Goal: Find contact information: Find contact information

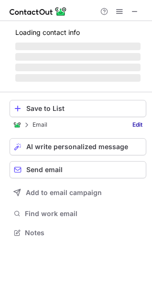
scroll to position [232, 152]
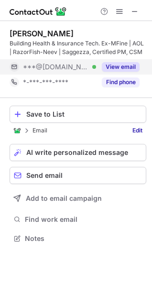
click at [123, 64] on button "View email" at bounding box center [121, 67] width 38 height 10
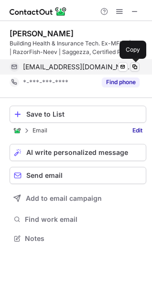
click at [135, 67] on span at bounding box center [135, 67] width 8 height 8
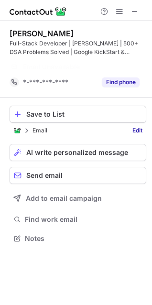
scroll to position [216, 152]
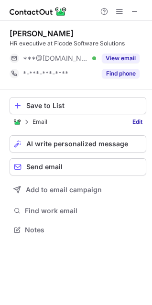
scroll to position [223, 152]
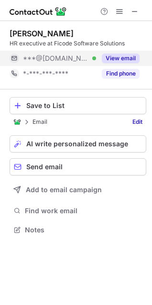
click at [86, 55] on div "***@[DOMAIN_NAME] Verified" at bounding box center [59, 58] width 73 height 9
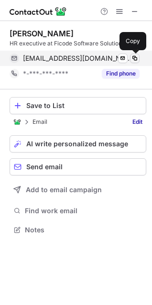
click at [136, 57] on span at bounding box center [135, 58] width 8 height 8
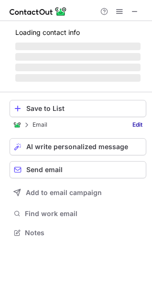
scroll to position [247, 152]
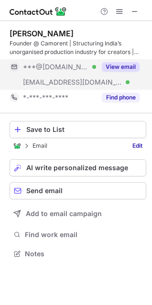
click at [86, 76] on div "***@camorent.com Verified" at bounding box center [53, 82] width 86 height 15
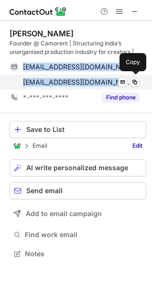
drag, startPoint x: 20, startPoint y: 67, endPoint x: 104, endPoint y: 82, distance: 85.4
click at [104, 82] on div "camorentindia@gmail.com Verified Send email Copy sandeep@camorent.com Verified …" at bounding box center [75, 74] width 130 height 31
copy div "camorentindia@gmail.com Verified Send email Copy sandeep@camorent.com"
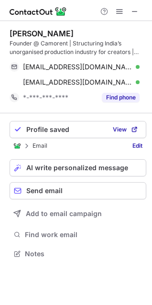
scroll to position [247, 152]
click at [134, 9] on span at bounding box center [135, 12] width 8 height 8
